Goal: Task Accomplishment & Management: Use online tool/utility

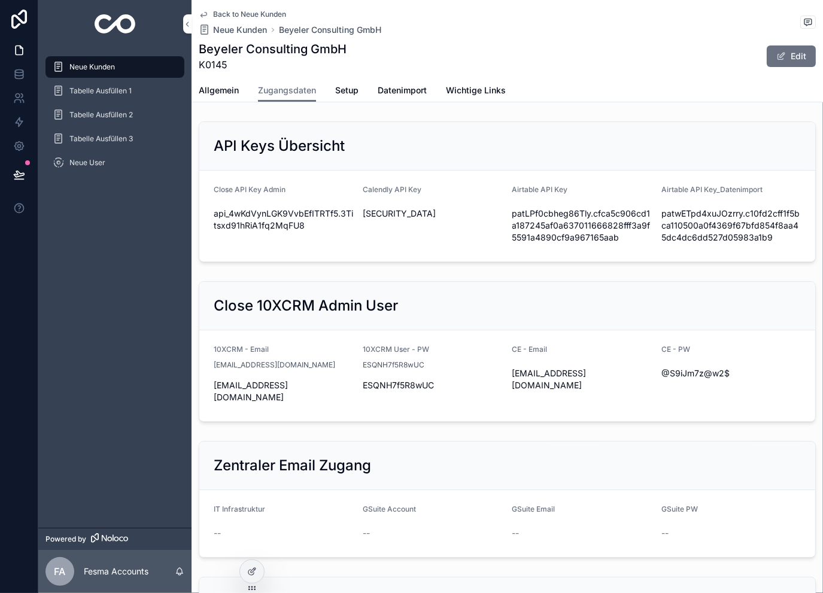
scroll to position [1428, 0]
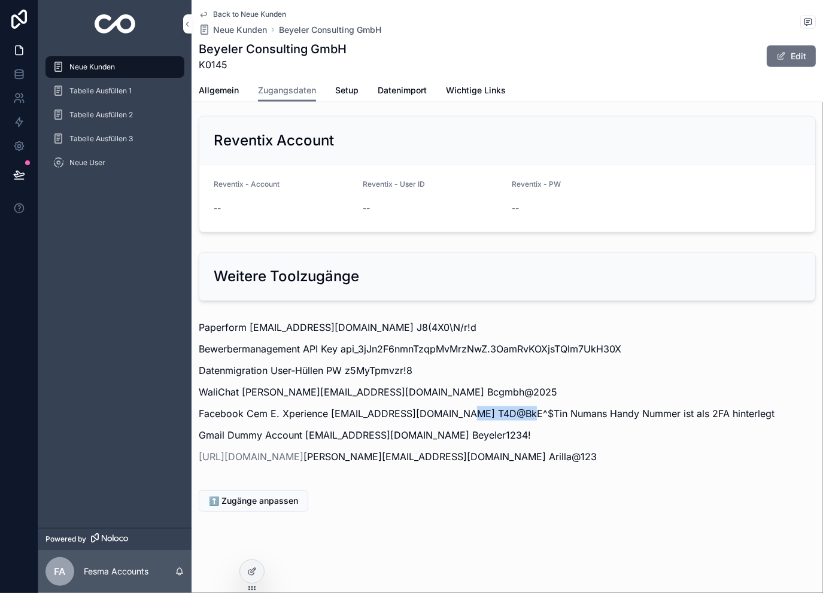
click at [229, 16] on span "Back to Neue Kunden" at bounding box center [249, 15] width 73 height 10
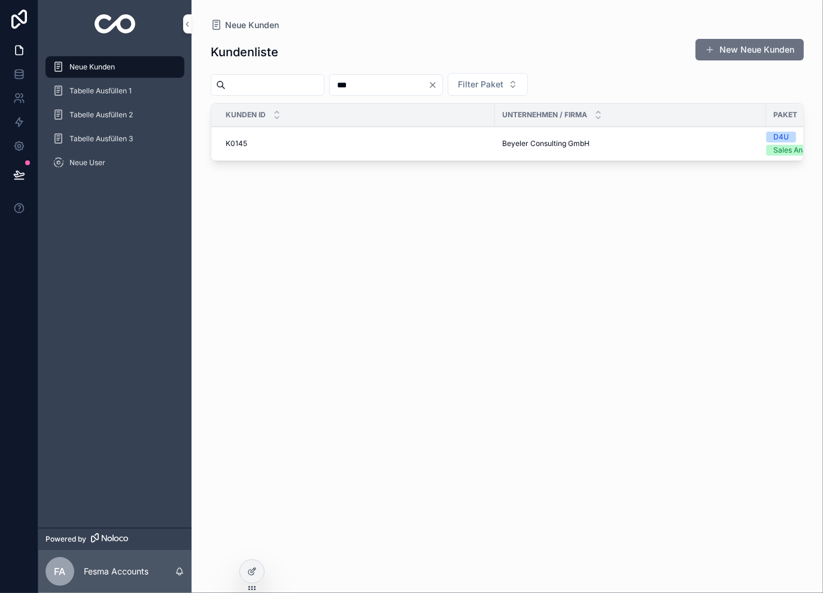
click at [402, 92] on input "***" at bounding box center [379, 85] width 98 height 17
type input "***"
click at [538, 139] on span "Baukreis [PERSON_NAME]" at bounding box center [547, 137] width 90 height 10
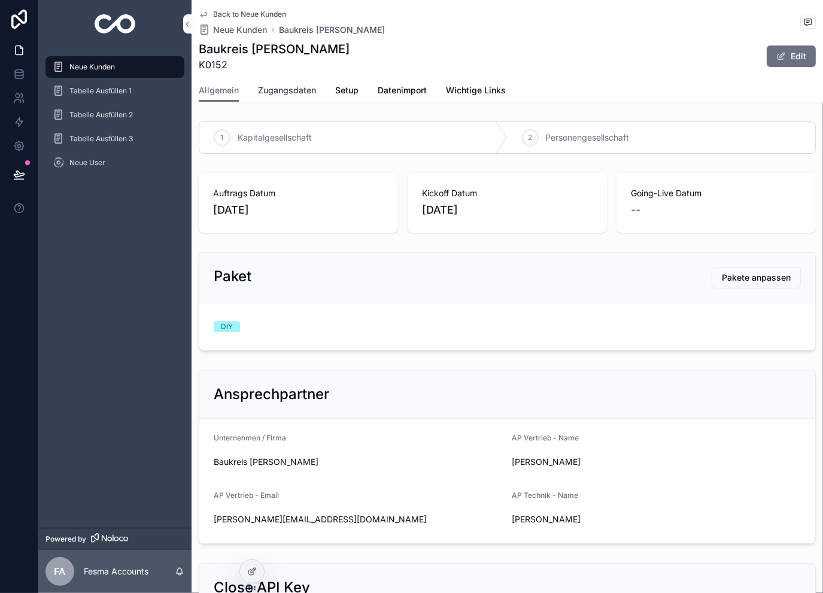
click at [295, 92] on span "Zugangsdaten" at bounding box center [287, 90] width 58 height 12
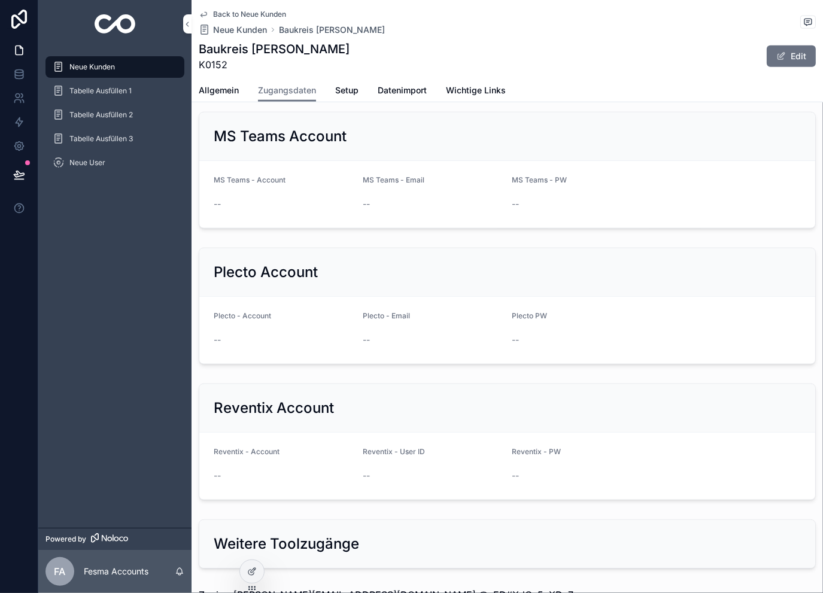
scroll to position [1183, 0]
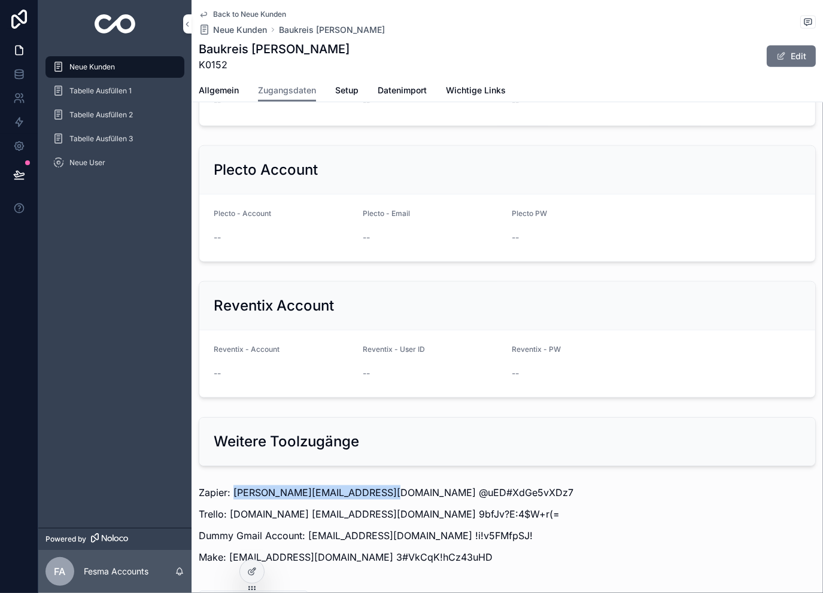
drag, startPoint x: 233, startPoint y: 392, endPoint x: 370, endPoint y: 388, distance: 136.6
click at [370, 486] on p "Zapier: [PERSON_NAME][EMAIL_ADDRESS][DOMAIN_NAME] @uED#XdGe5vXDz7" at bounding box center [507, 493] width 617 height 14
copy p "[PERSON_NAME][EMAIL_ADDRESS][DOMAIN_NAME]"
drag, startPoint x: 530, startPoint y: 390, endPoint x: 374, endPoint y: 394, distance: 155.7
click at [374, 486] on p "Zapier: [PERSON_NAME][EMAIL_ADDRESS][DOMAIN_NAME] @uED#XdGe5vXDz7" at bounding box center [507, 493] width 617 height 14
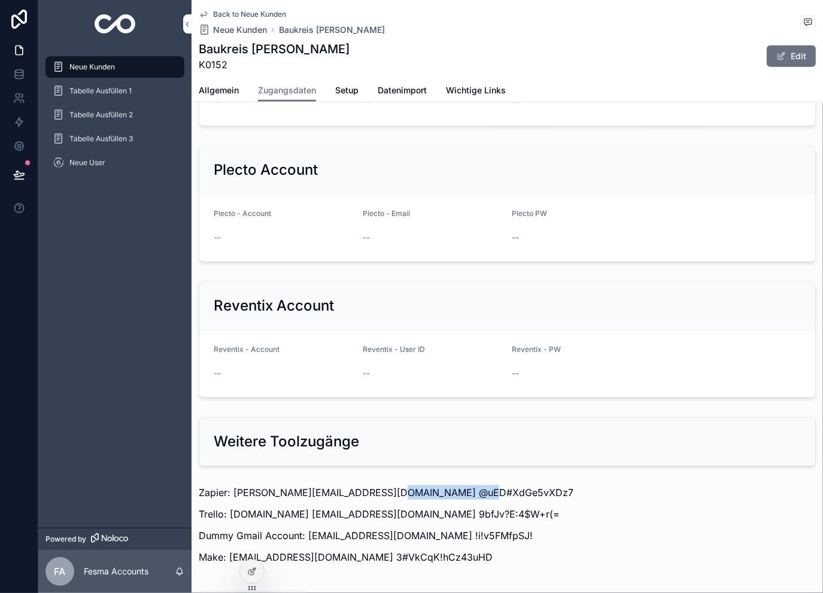
copy p "@uED#XdGe5vXDz7"
